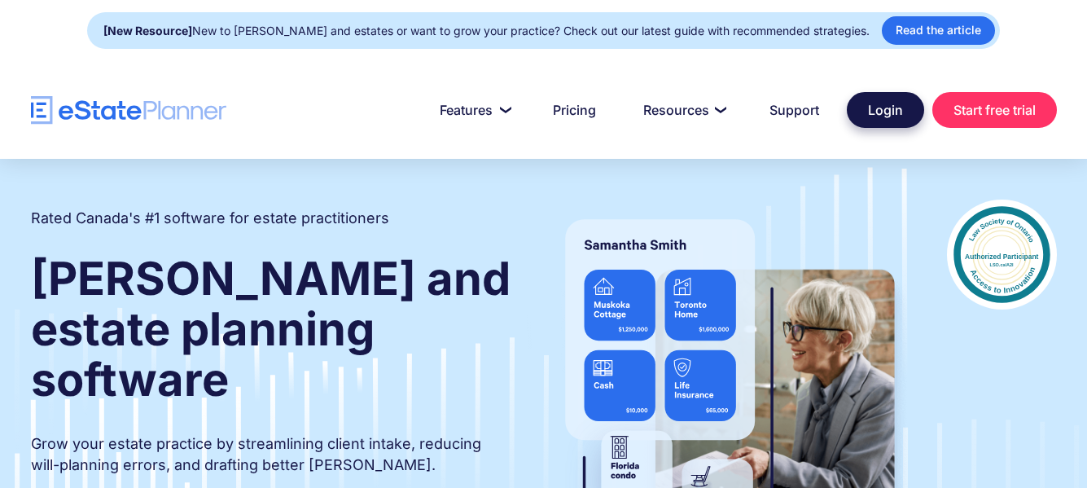
click at [881, 118] on link "Login" at bounding box center [885, 110] width 77 height 36
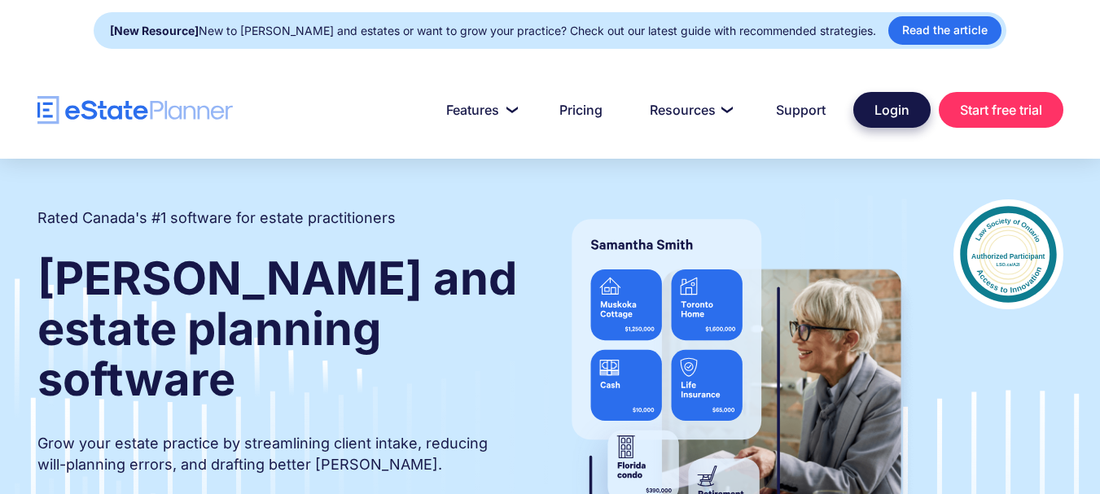
click at [899, 113] on link "Login" at bounding box center [891, 110] width 77 height 36
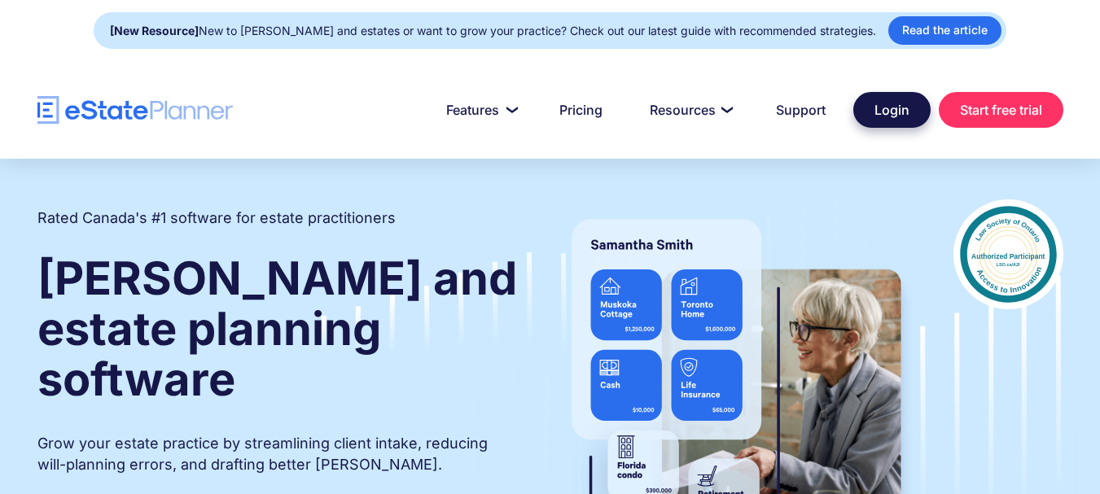
click at [879, 98] on link "Login" at bounding box center [891, 110] width 77 height 36
click at [902, 112] on link "Login" at bounding box center [891, 110] width 77 height 36
